Goal: Information Seeking & Learning: Learn about a topic

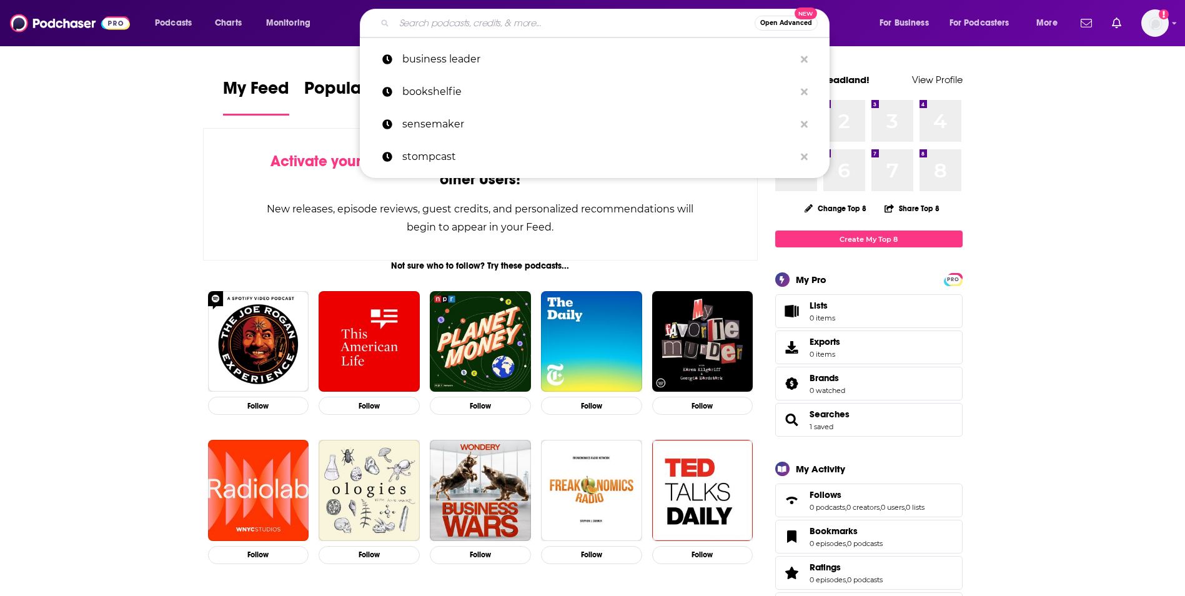
click at [434, 28] on input "Search podcasts, credits, & more..." at bounding box center [574, 23] width 360 height 20
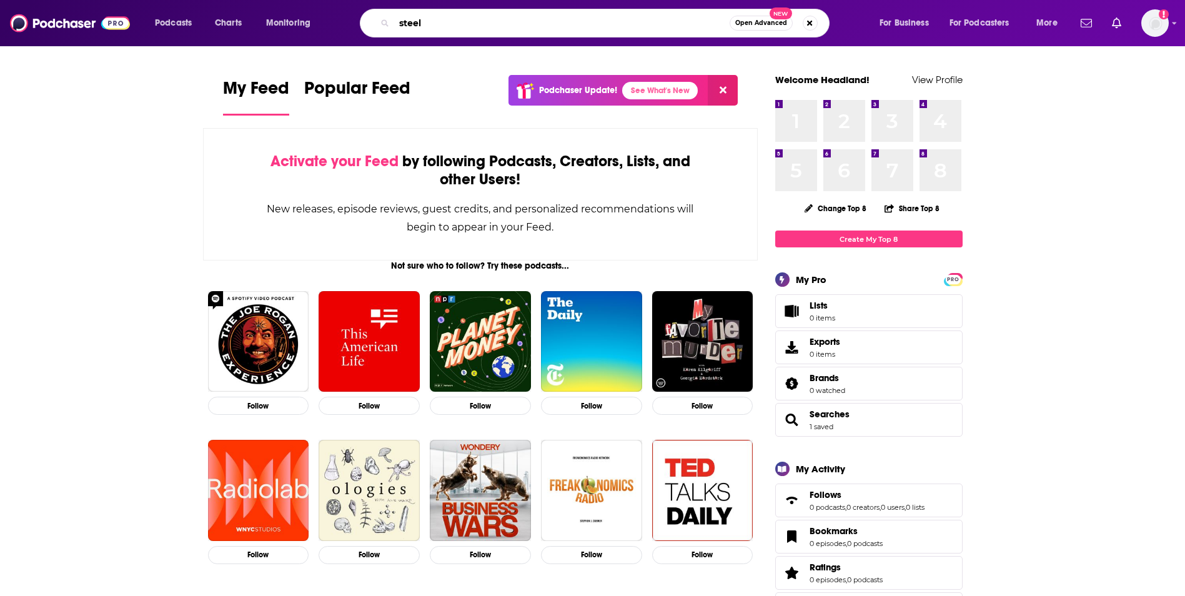
type input "steel"
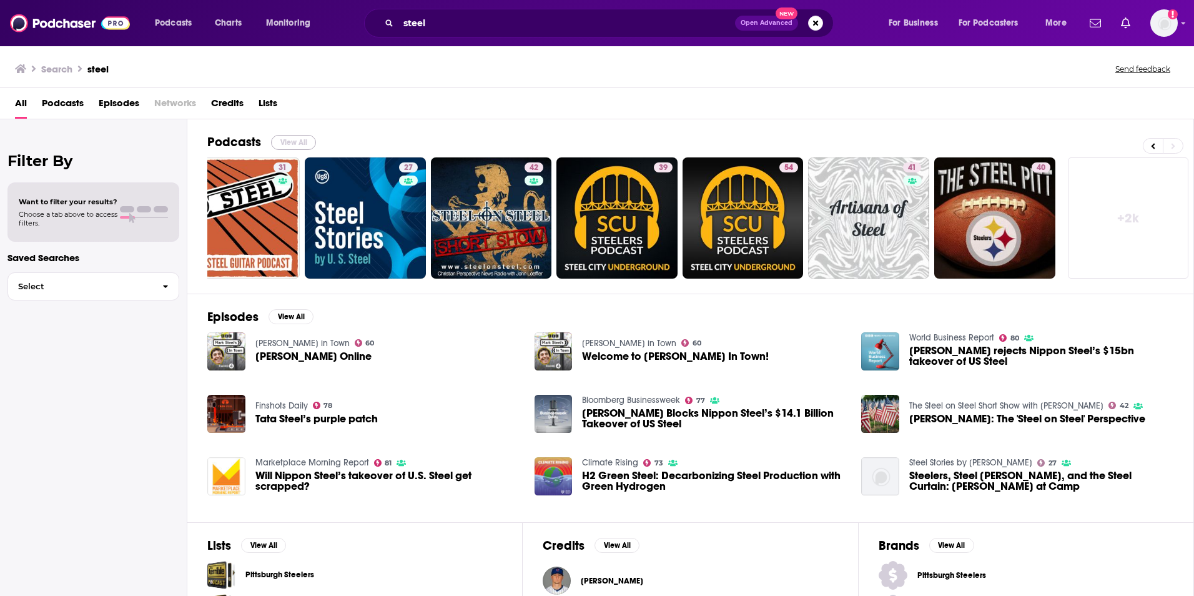
click at [296, 141] on button "View All" at bounding box center [293, 142] width 45 height 15
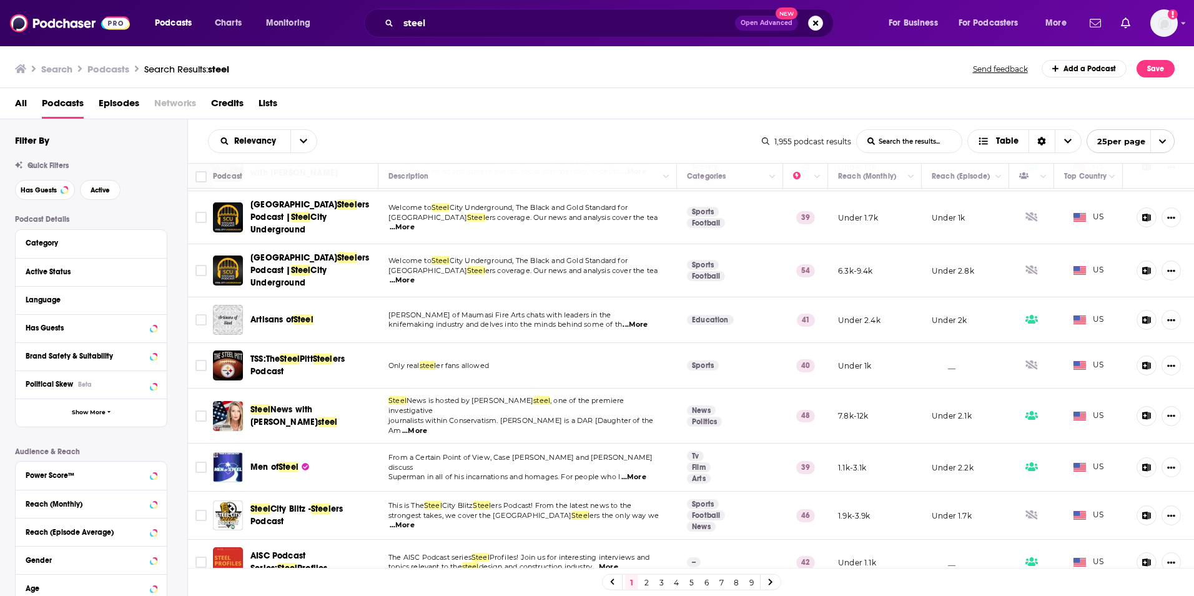
scroll to position [62, 0]
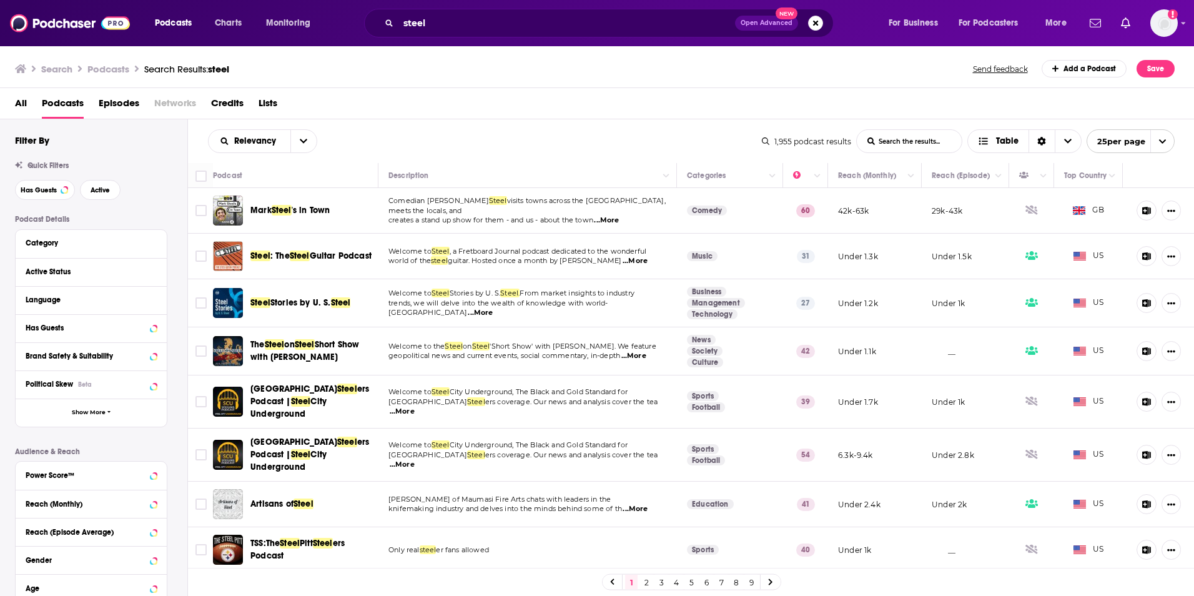
scroll to position [62, 0]
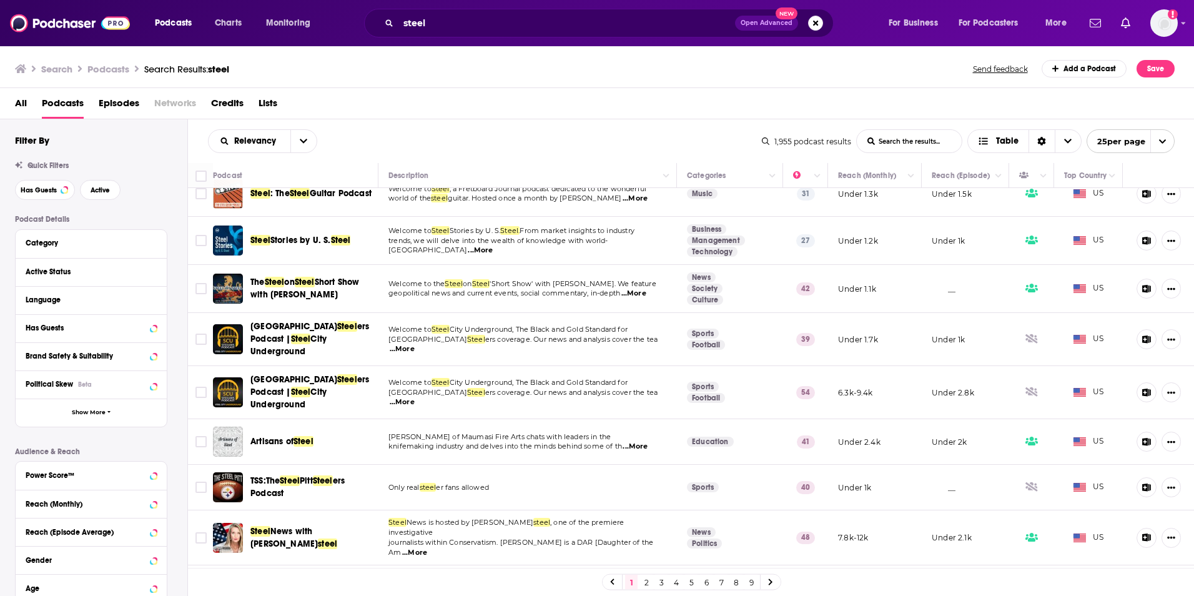
click at [69, 67] on h3 "Search" at bounding box center [56, 69] width 31 height 12
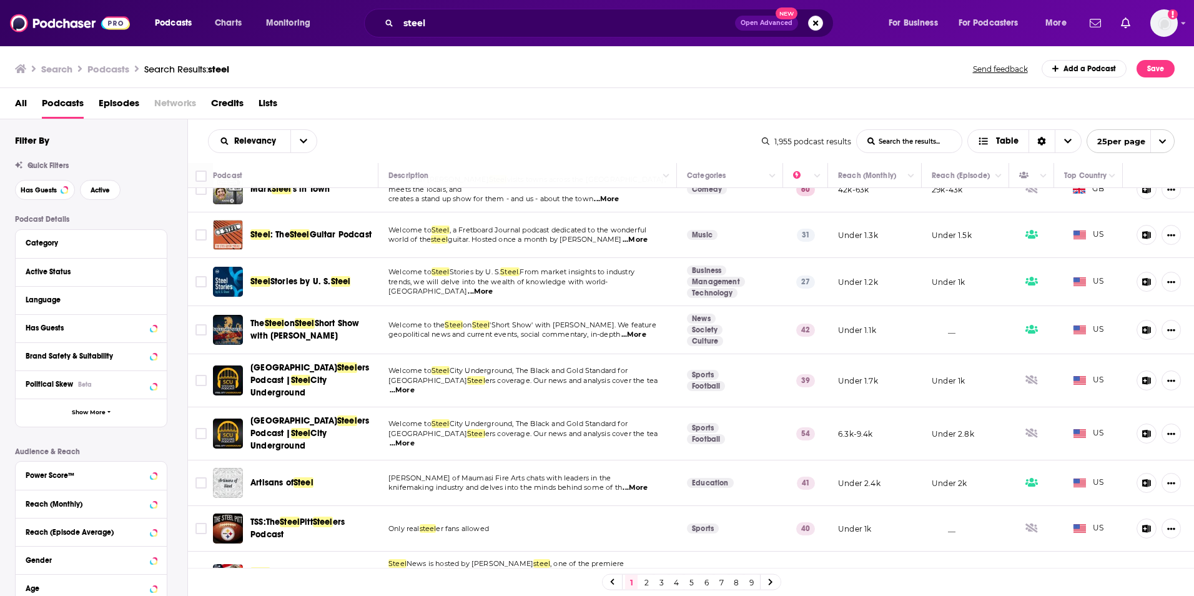
scroll to position [0, 0]
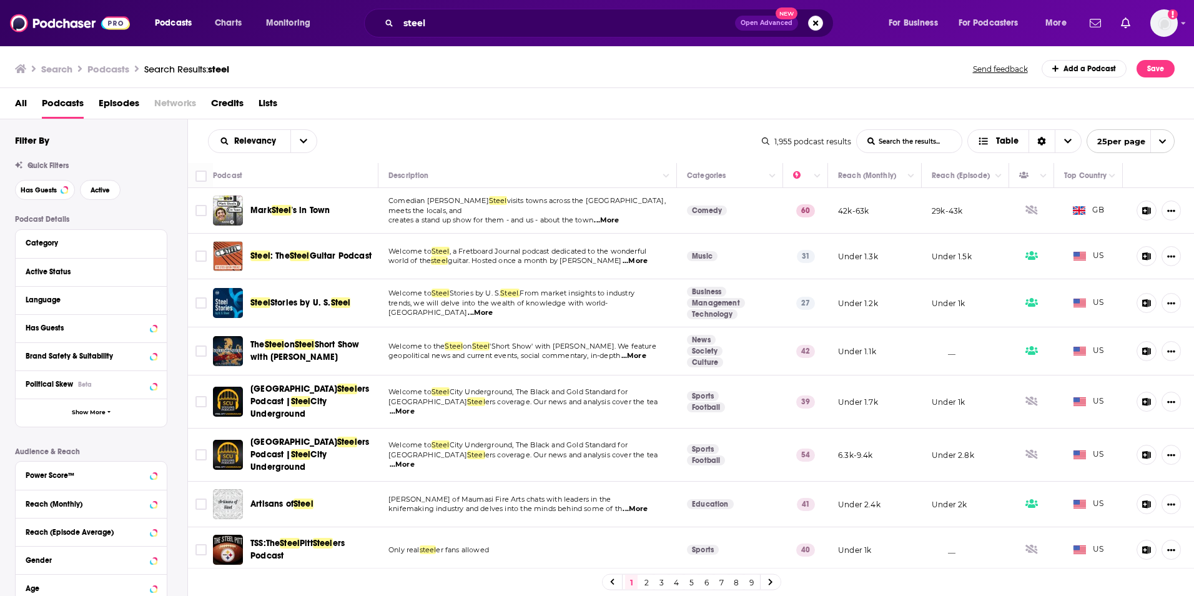
click at [69, 66] on h3 "Search" at bounding box center [56, 69] width 31 height 12
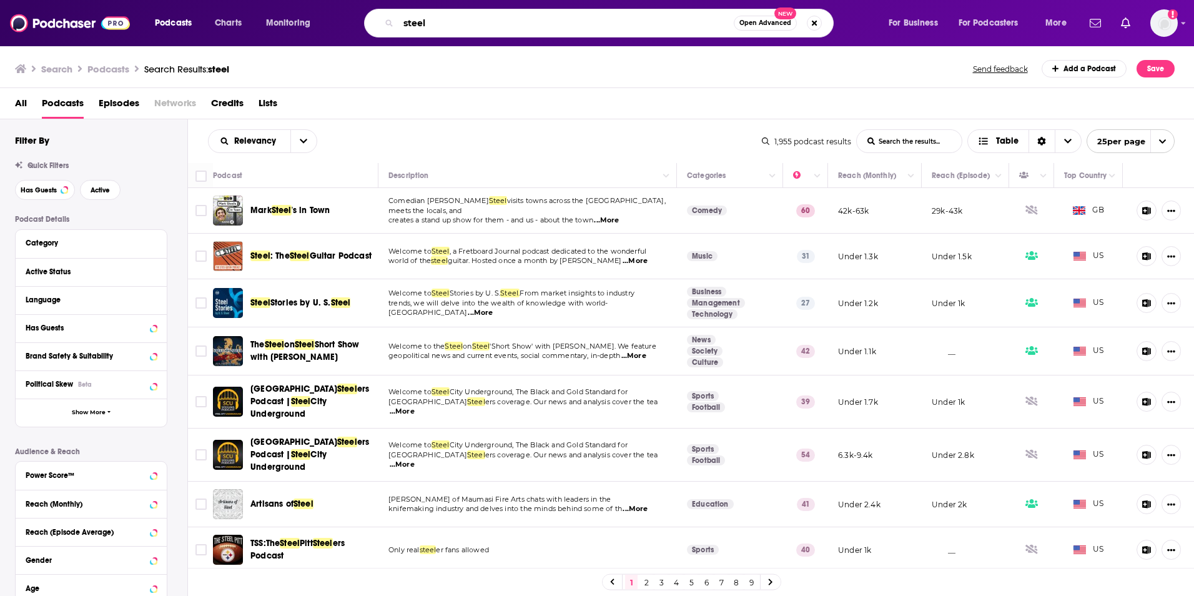
click at [513, 18] on input "steel" at bounding box center [566, 23] width 335 height 20
type input "tata steel"
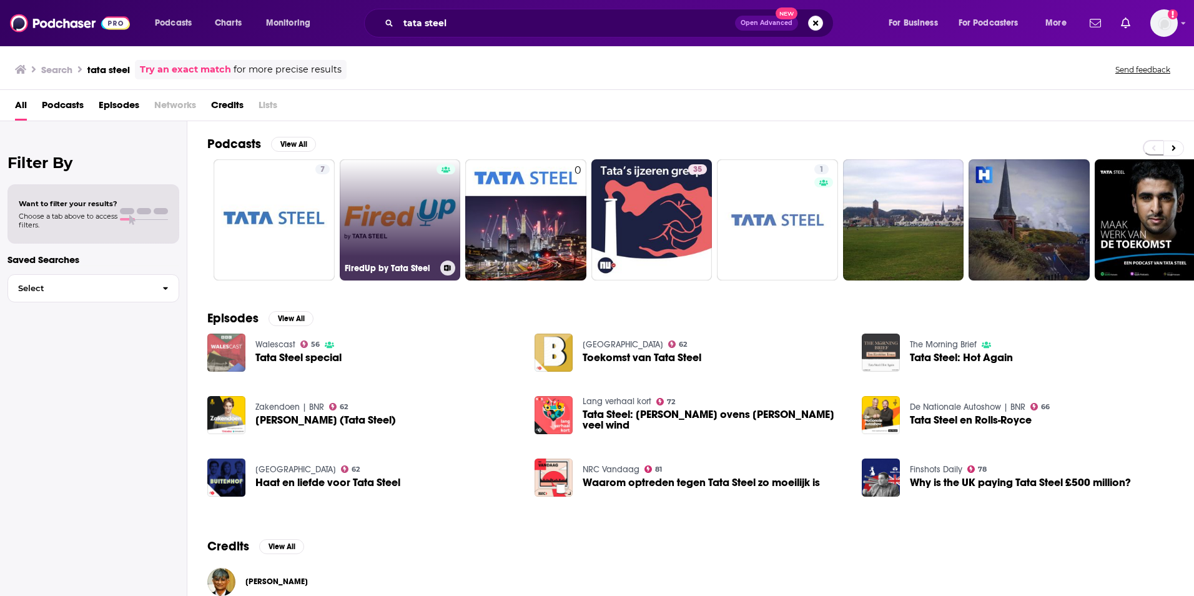
scroll to position [20, 0]
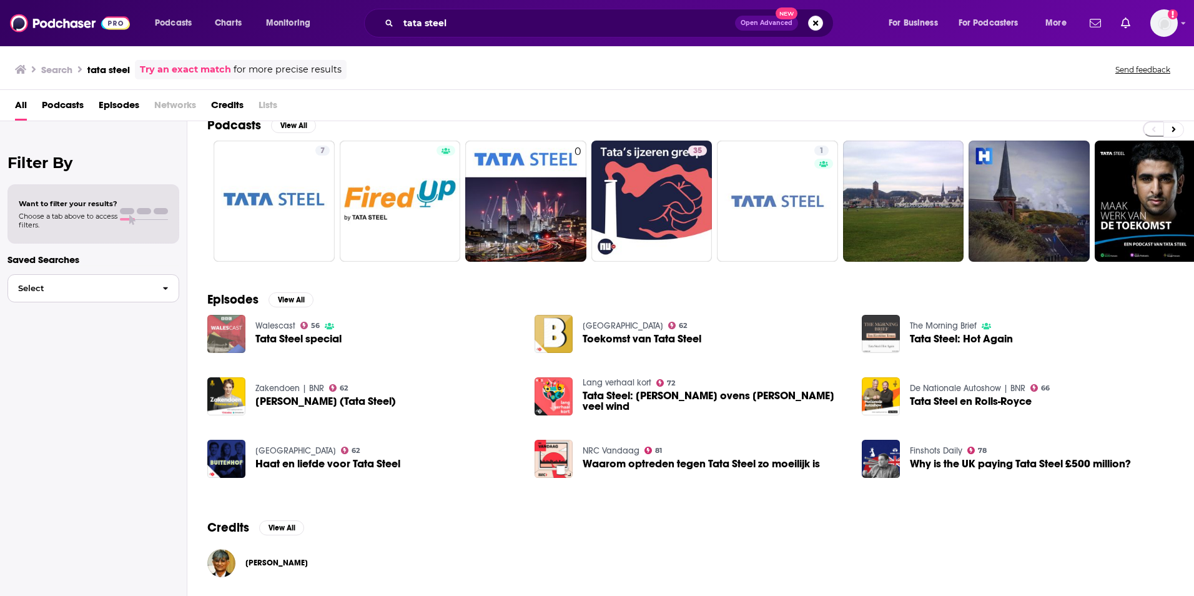
click at [122, 285] on span "Select" at bounding box center [80, 288] width 144 height 8
click at [111, 105] on span "Episodes" at bounding box center [119, 108] width 41 height 26
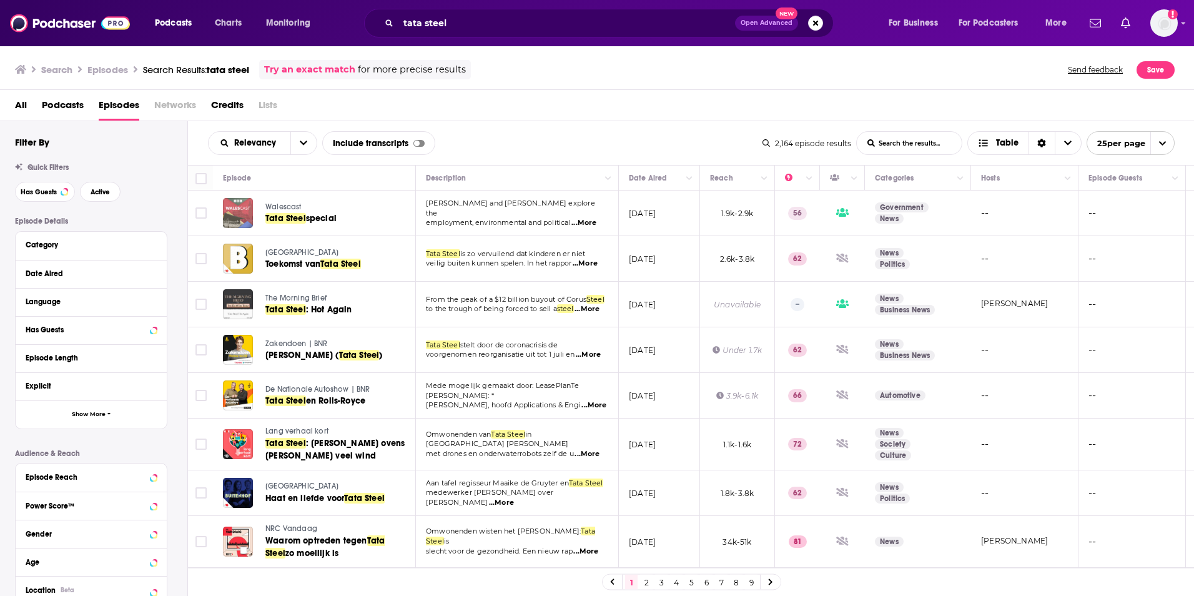
drag, startPoint x: 275, startPoint y: 200, endPoint x: 259, endPoint y: 201, distance: 16.3
drag, startPoint x: 259, startPoint y: 201, endPoint x: 637, endPoint y: 240, distance: 380.0
click at [637, 240] on td "September 5, 2021" at bounding box center [659, 259] width 81 height 46
click at [559, 19] on input "tata steel" at bounding box center [567, 23] width 337 height 20
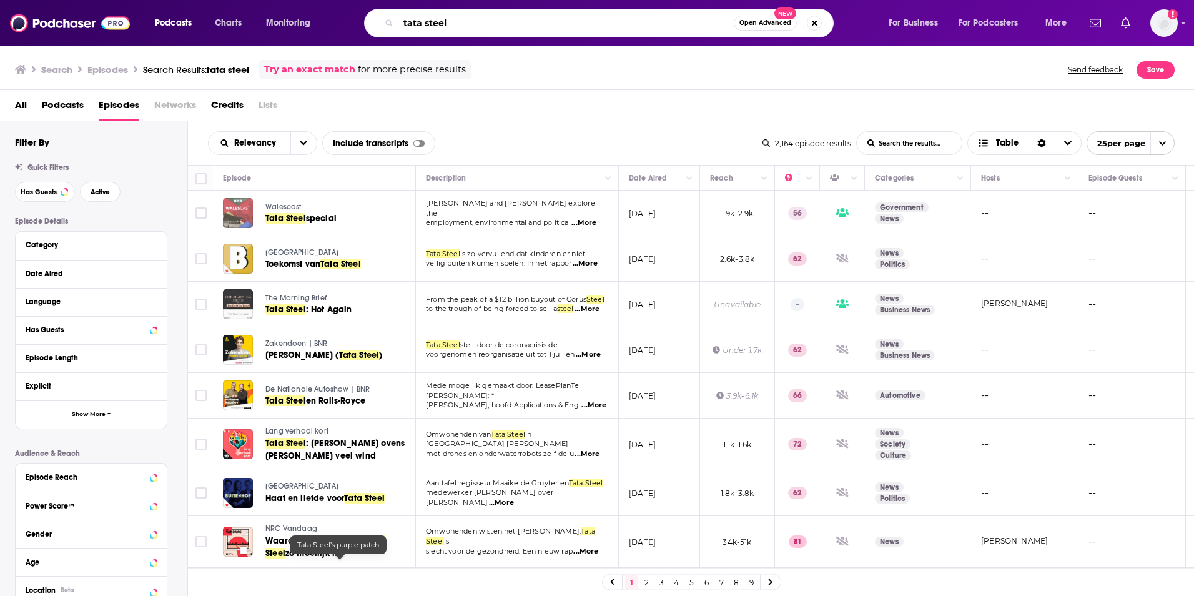
click at [558, 21] on input "tata steel" at bounding box center [566, 23] width 335 height 20
drag, startPoint x: 558, startPoint y: 21, endPoint x: 550, endPoint y: 29, distance: 11.5
click at [550, 29] on input "tata steel" at bounding box center [566, 23] width 335 height 20
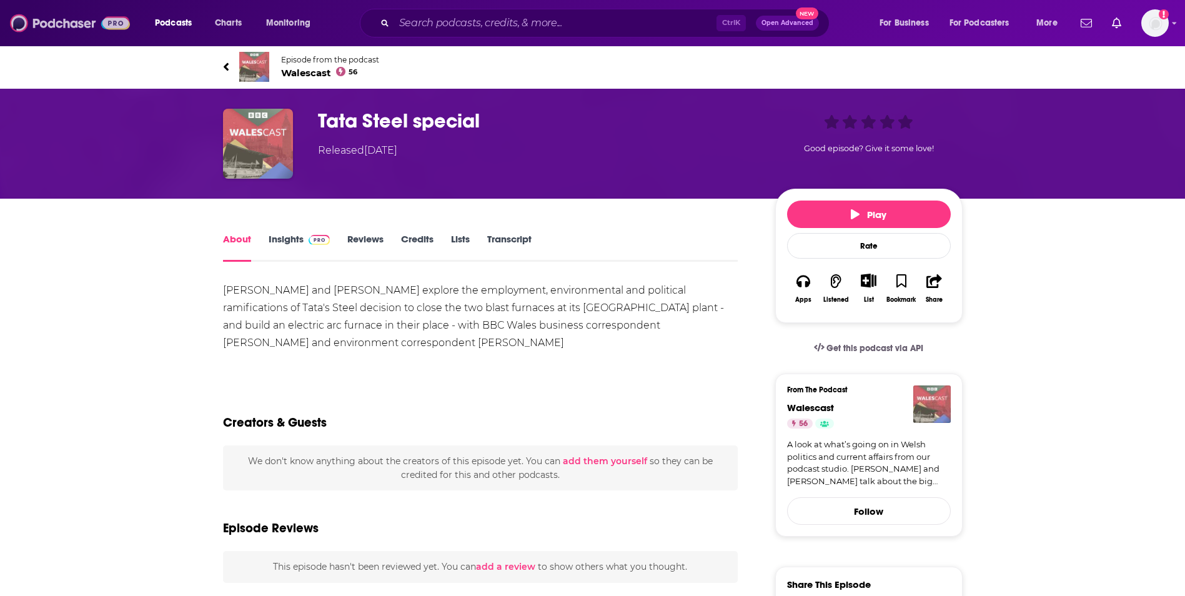
click at [61, 17] on img at bounding box center [70, 23] width 120 height 24
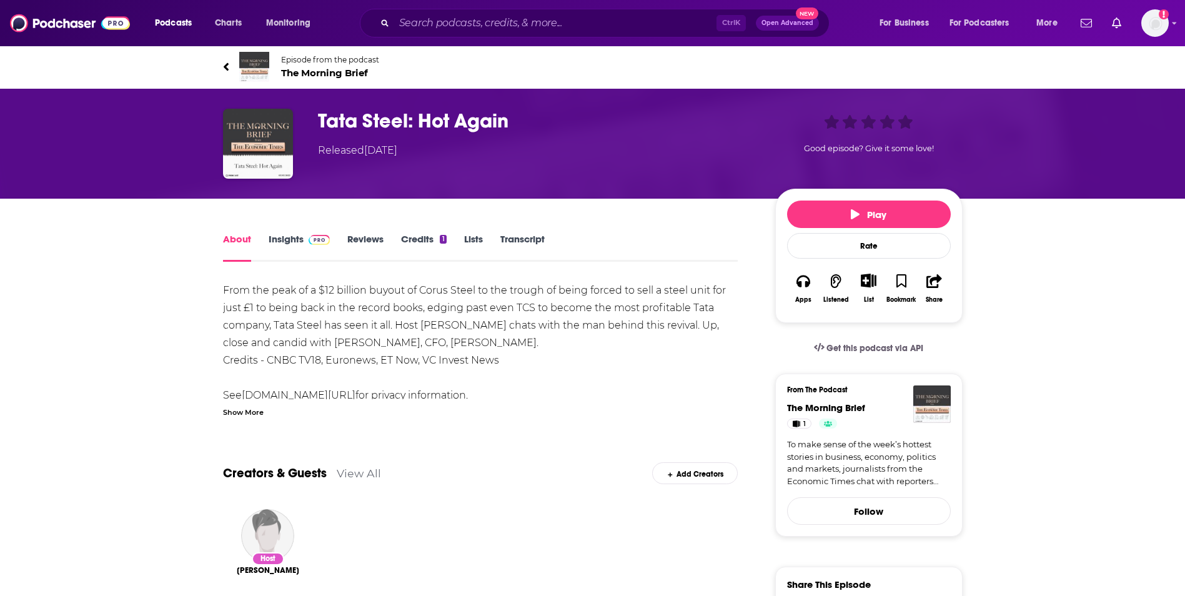
click at [316, 69] on span "The Morning Brief" at bounding box center [330, 73] width 98 height 12
